Goal: Book appointment/travel/reservation

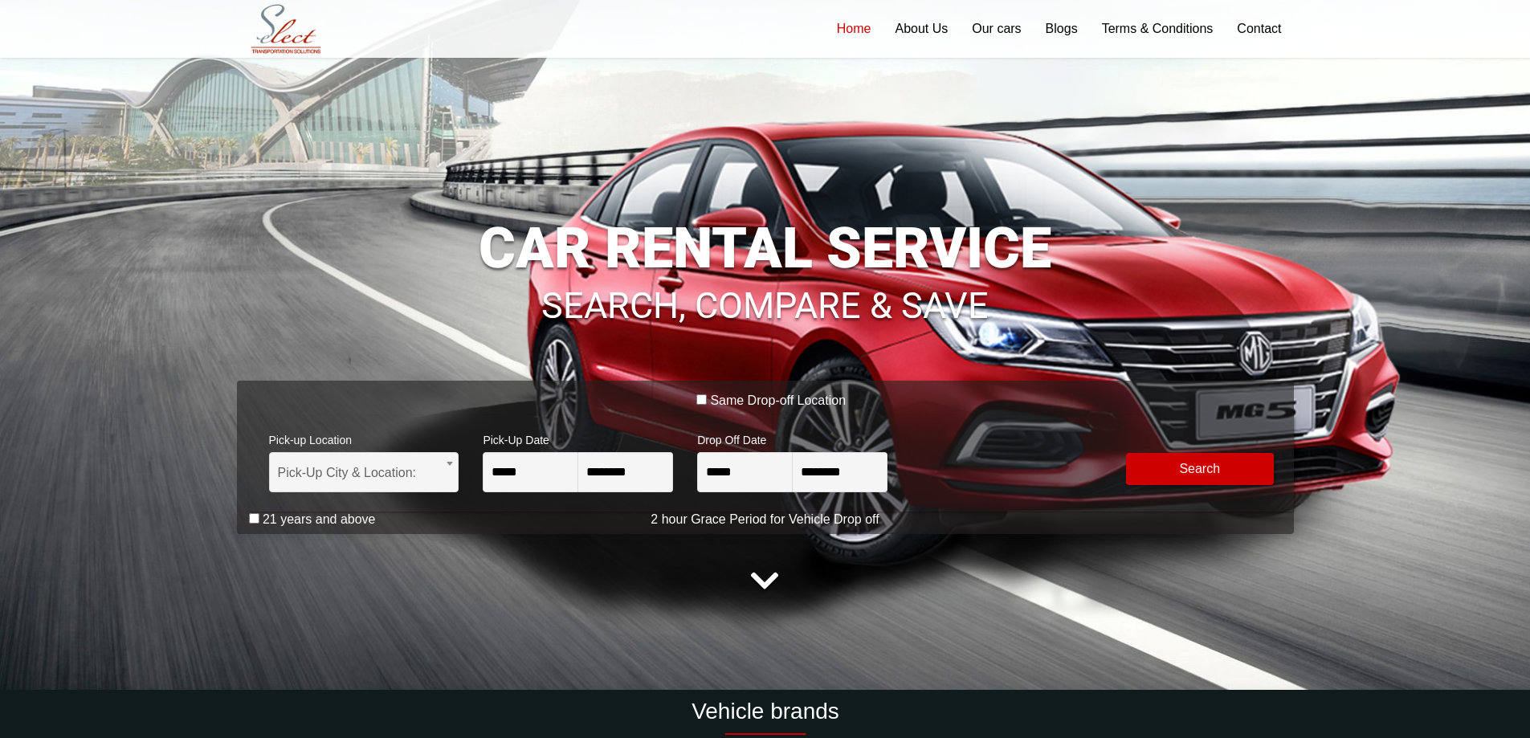
scroll to position [161, 0]
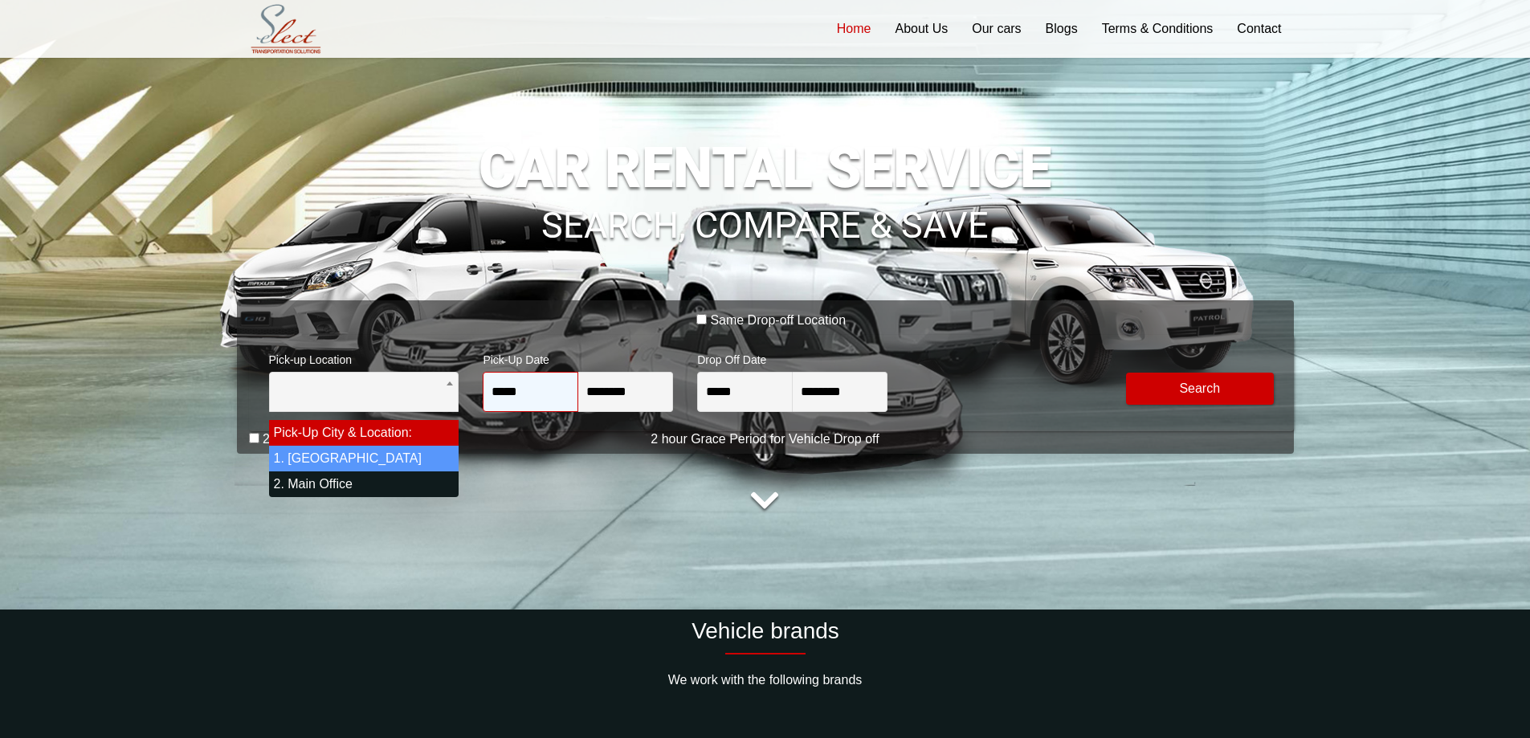
select select "*"
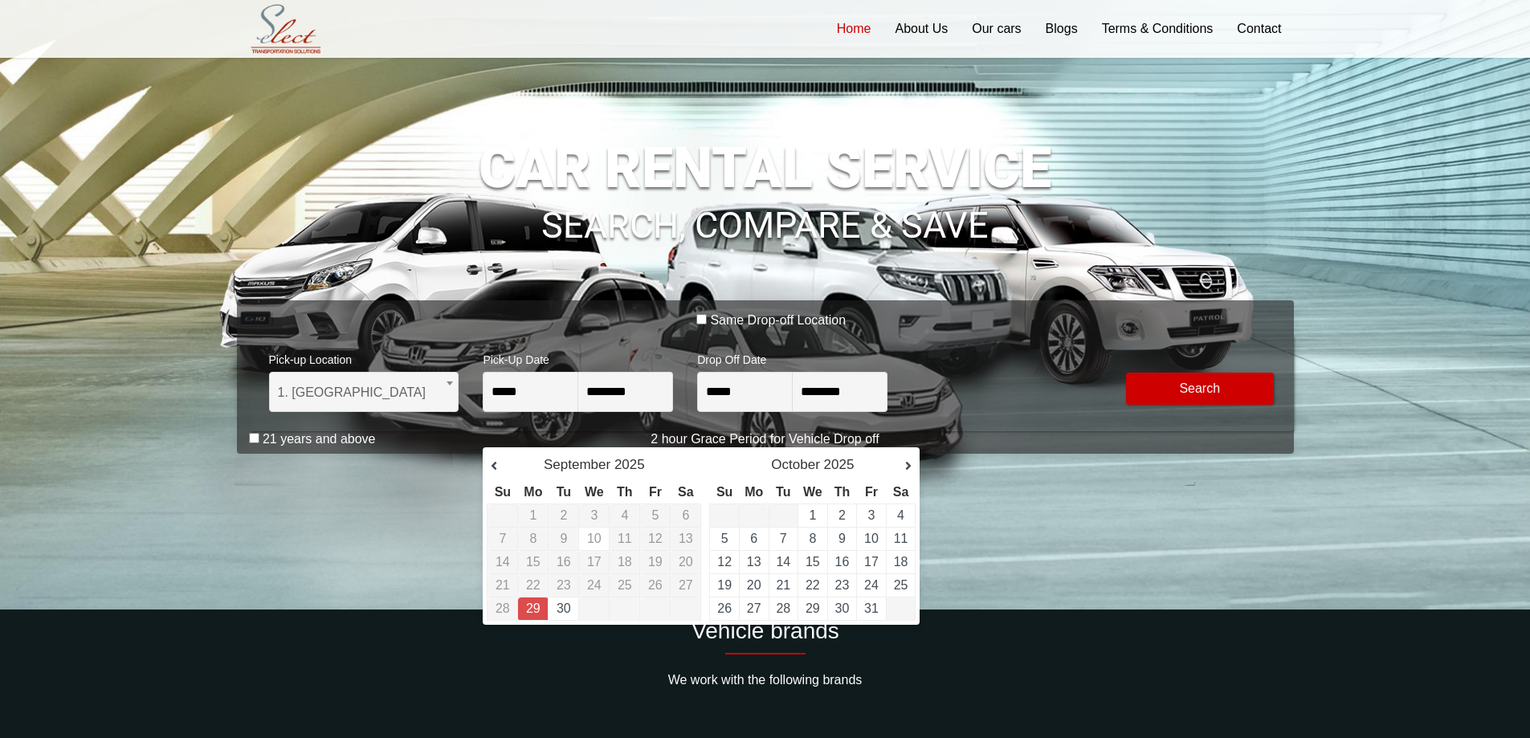
click at [604, 540] on td "10" at bounding box center [594, 539] width 31 height 23
click at [553, 607] on td "30" at bounding box center [563, 608] width 31 height 23
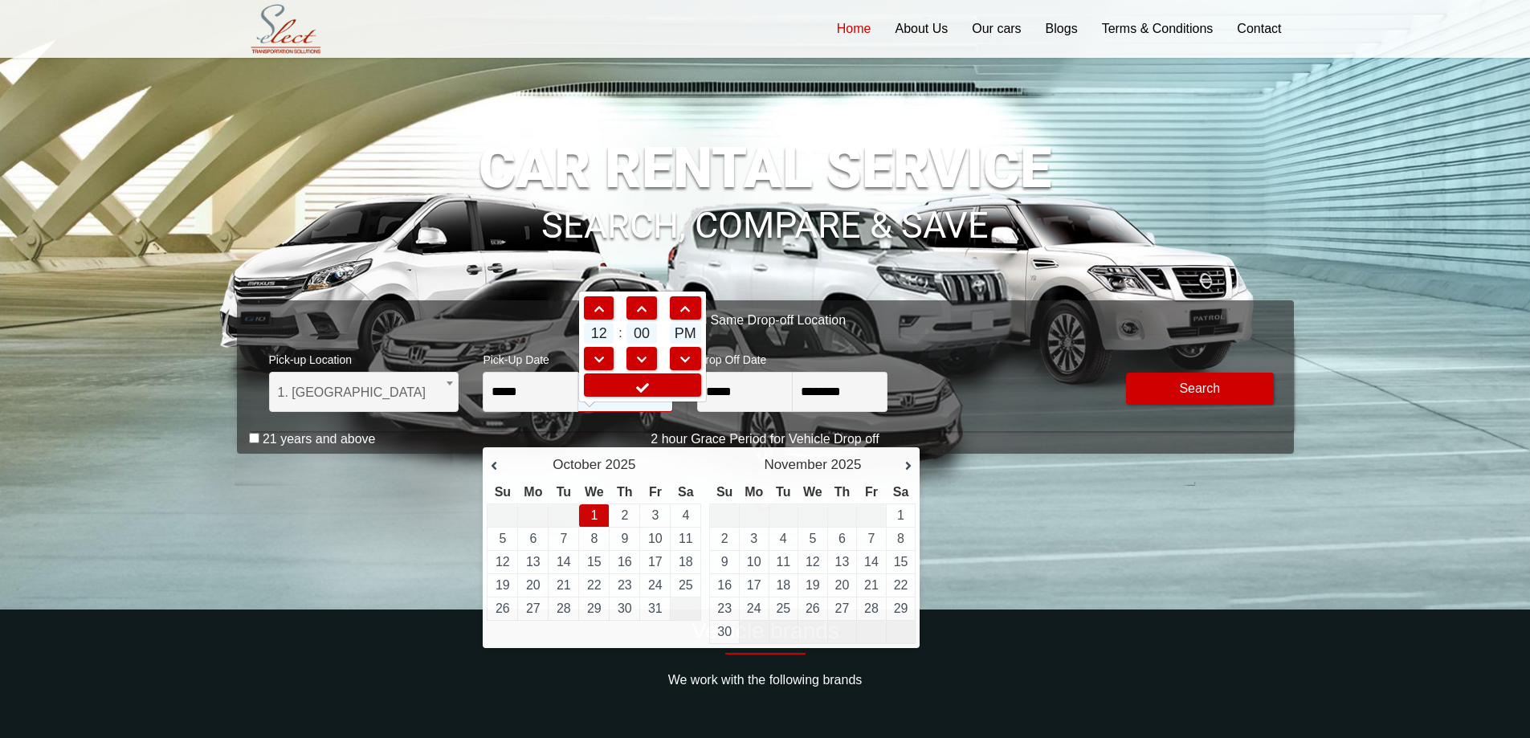
type input "**********"
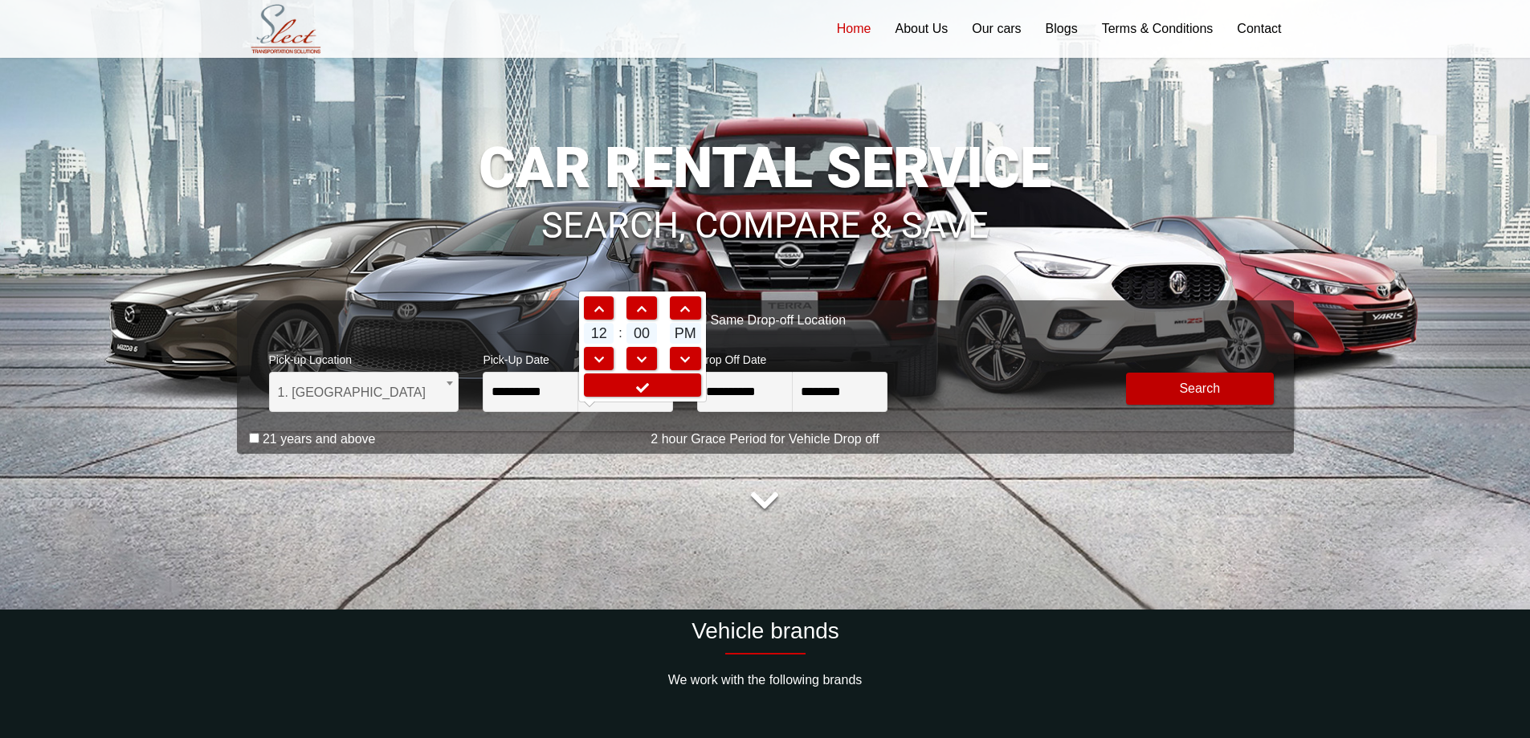
click at [1167, 388] on button "Modify Search" at bounding box center [1200, 389] width 148 height 32
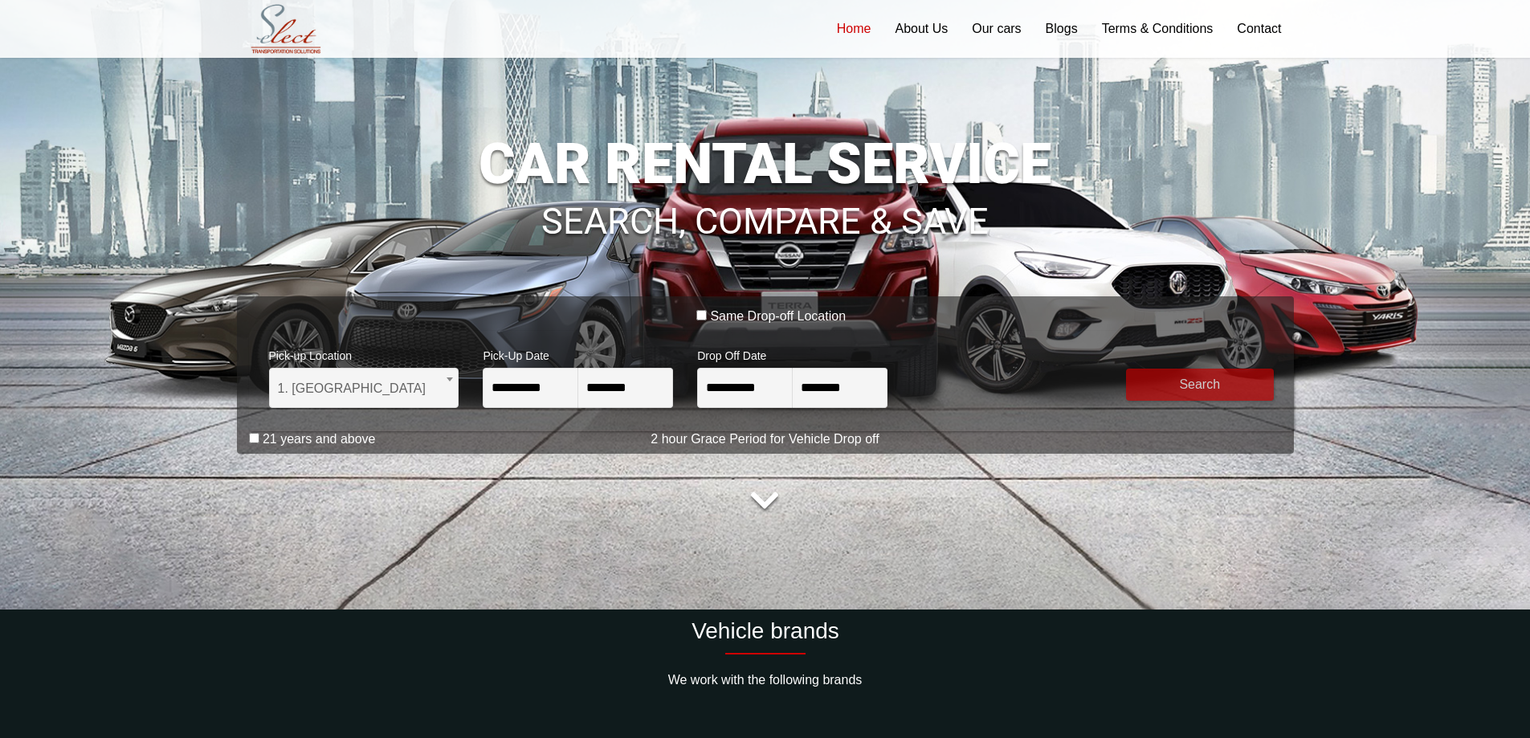
scroll to position [157, 0]
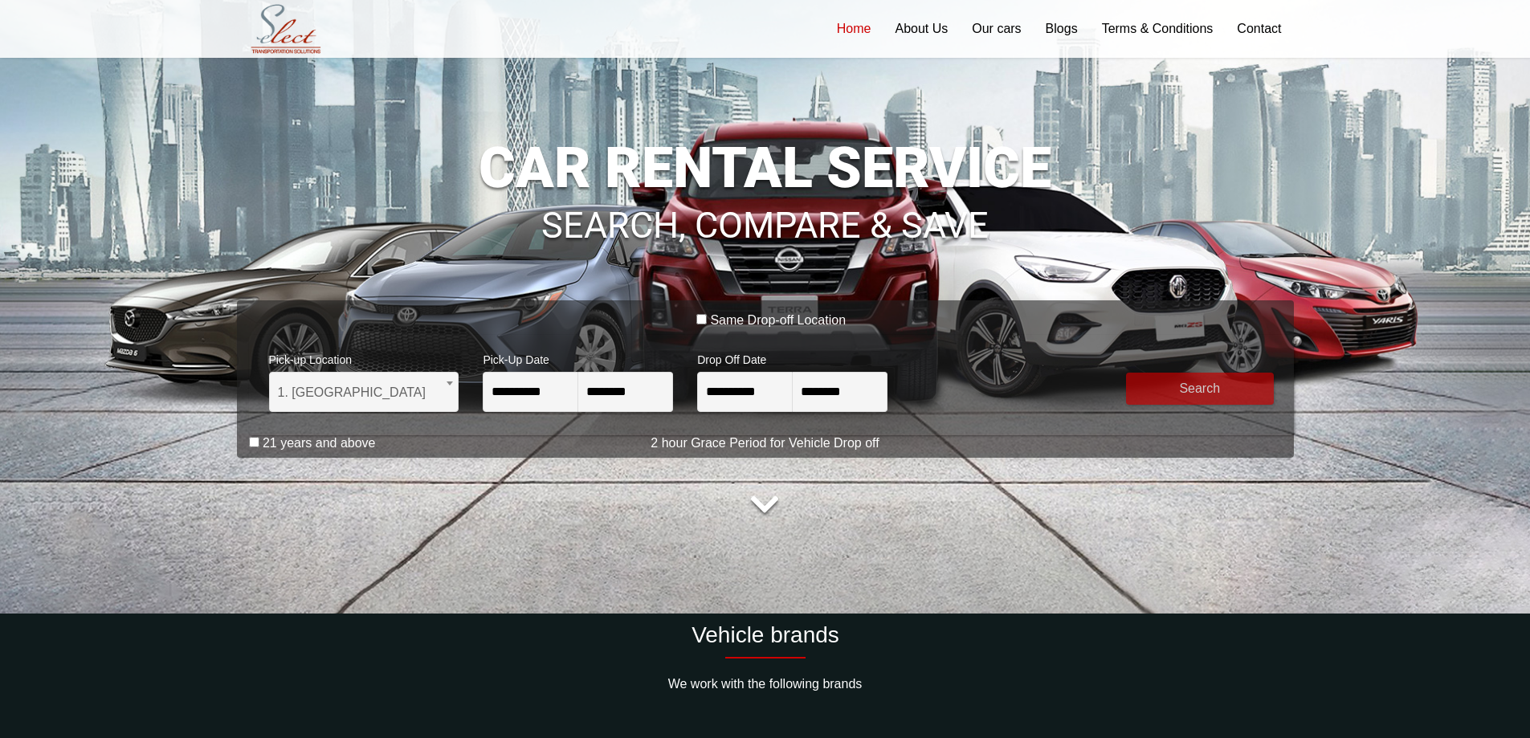
click at [1159, 395] on button "submit" at bounding box center [1200, 389] width 148 height 32
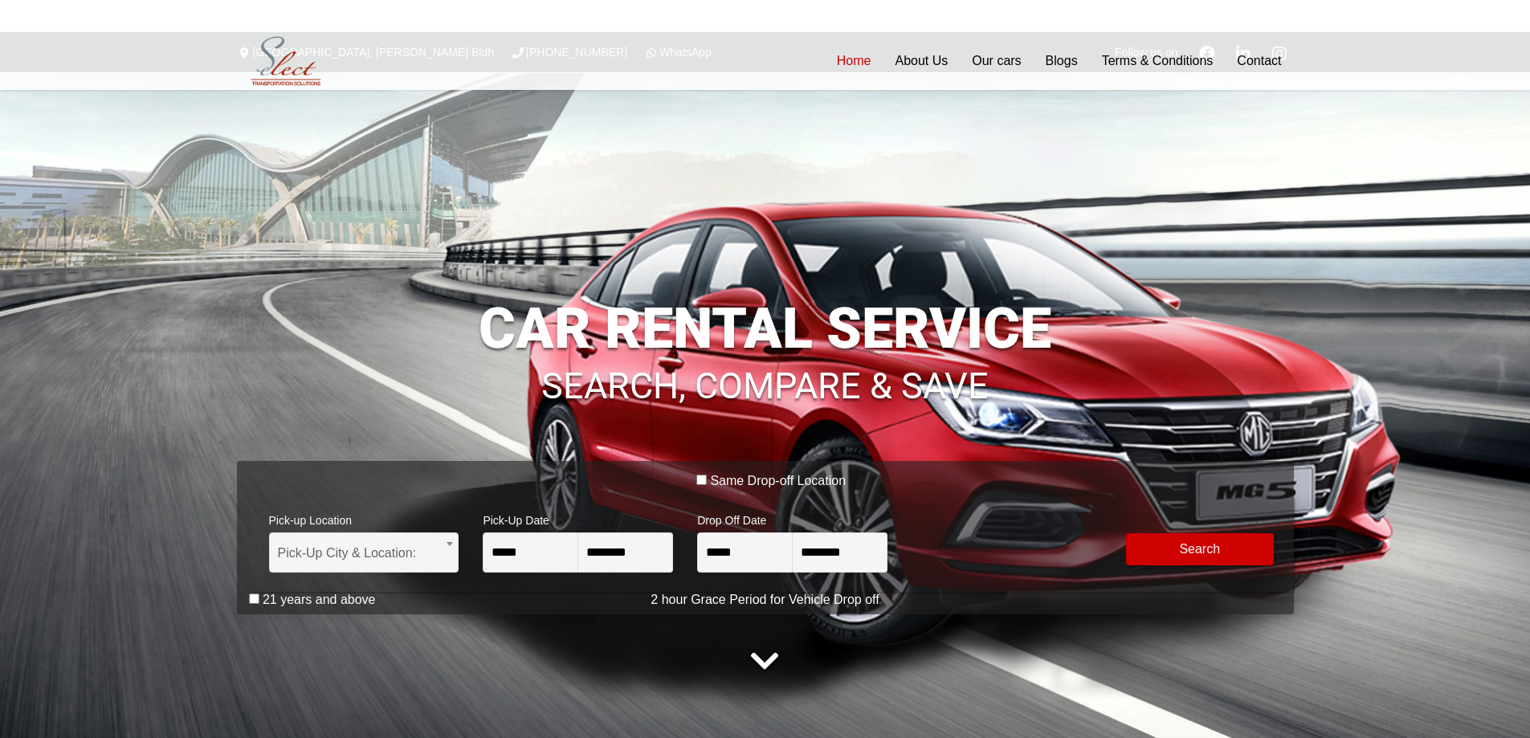
select select "*"
